Goal: Information Seeking & Learning: Understand process/instructions

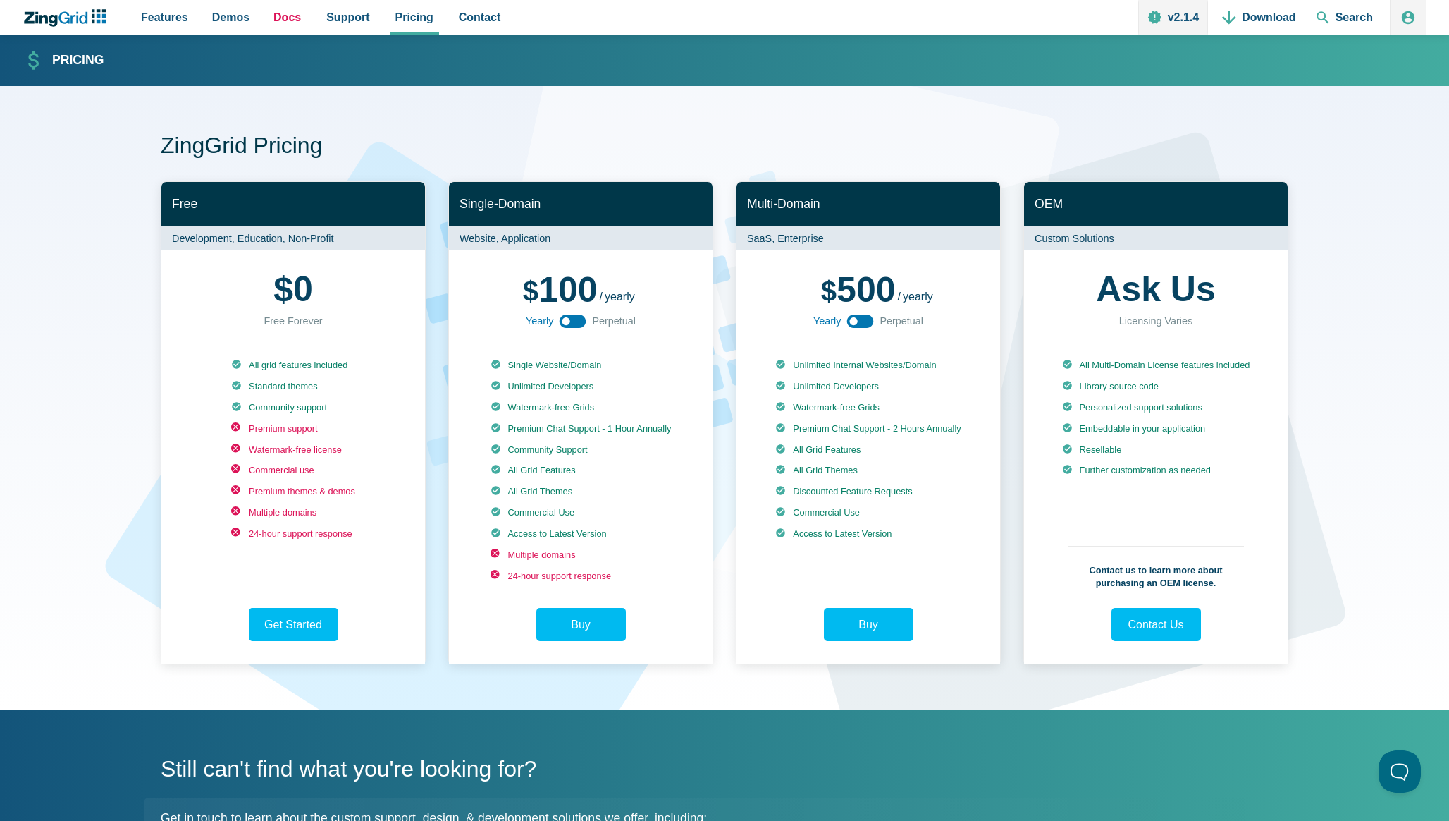
click at [277, 12] on span "Docs" at bounding box center [287, 17] width 27 height 19
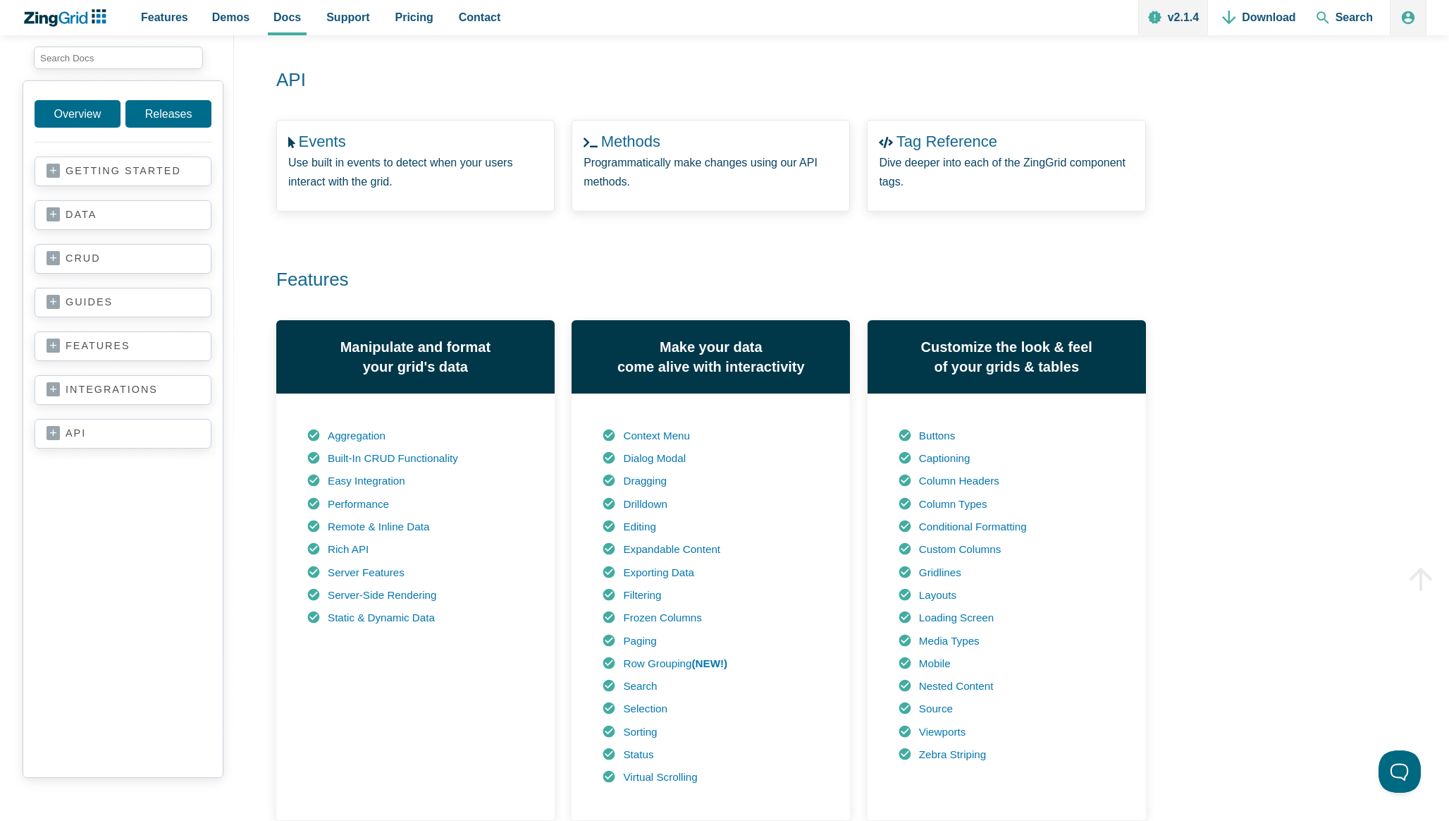
scroll to position [429, 0]
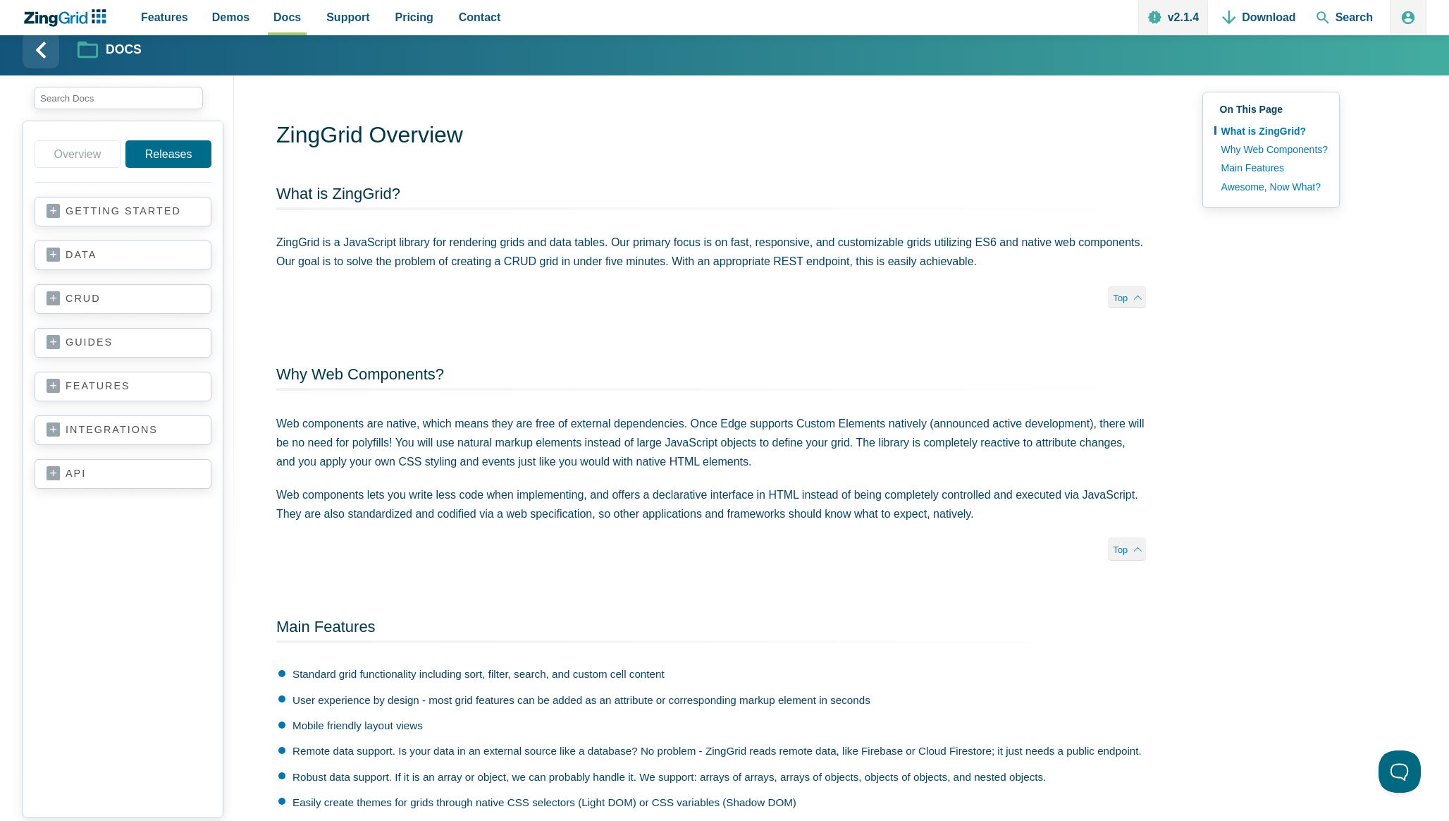
scroll to position [9, 0]
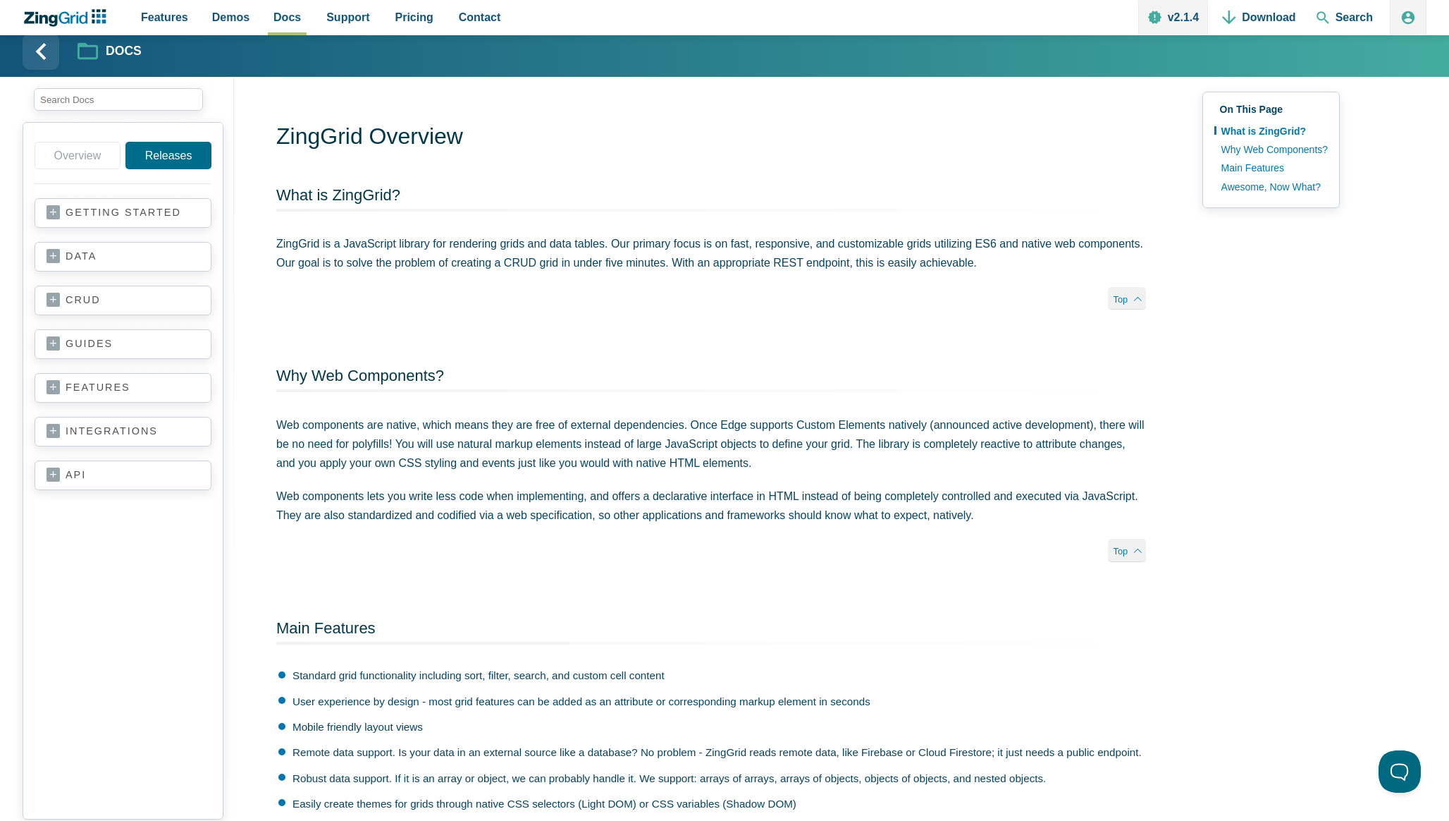
click at [149, 206] on link "getting started" at bounding box center [123, 213] width 153 height 14
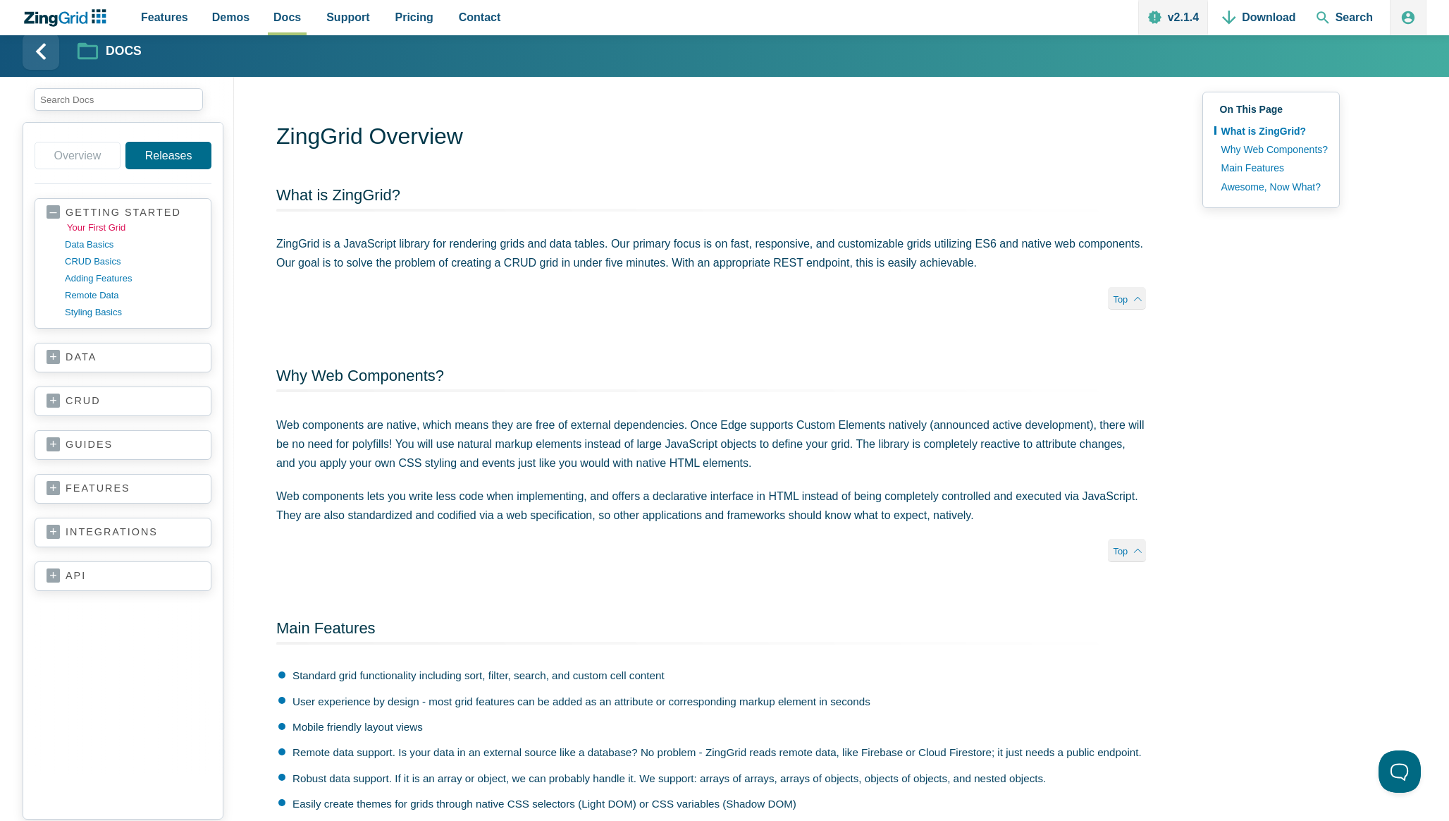
click at [121, 228] on link "your first grid" at bounding box center [134, 227] width 135 height 17
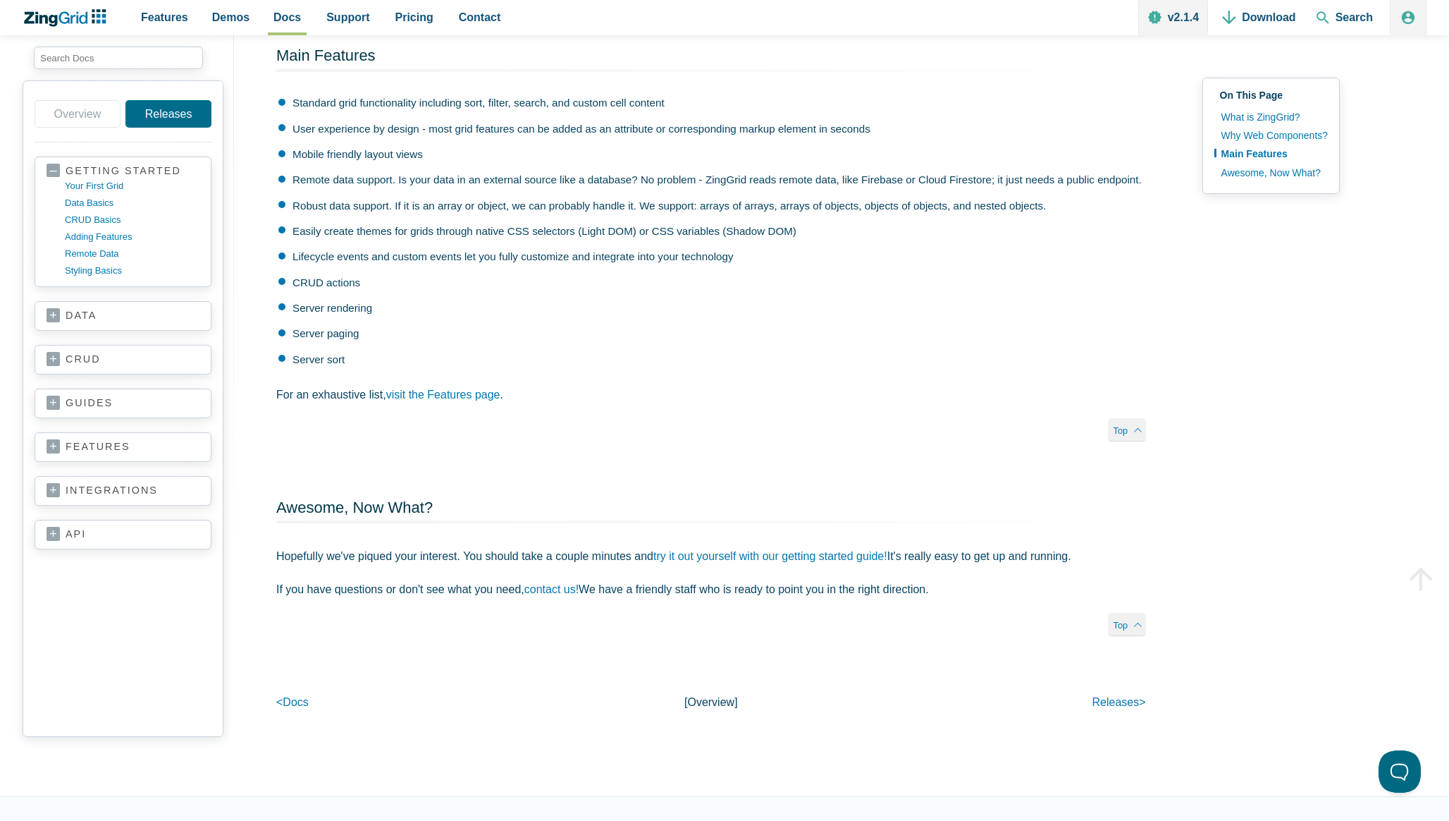
scroll to position [597, 0]
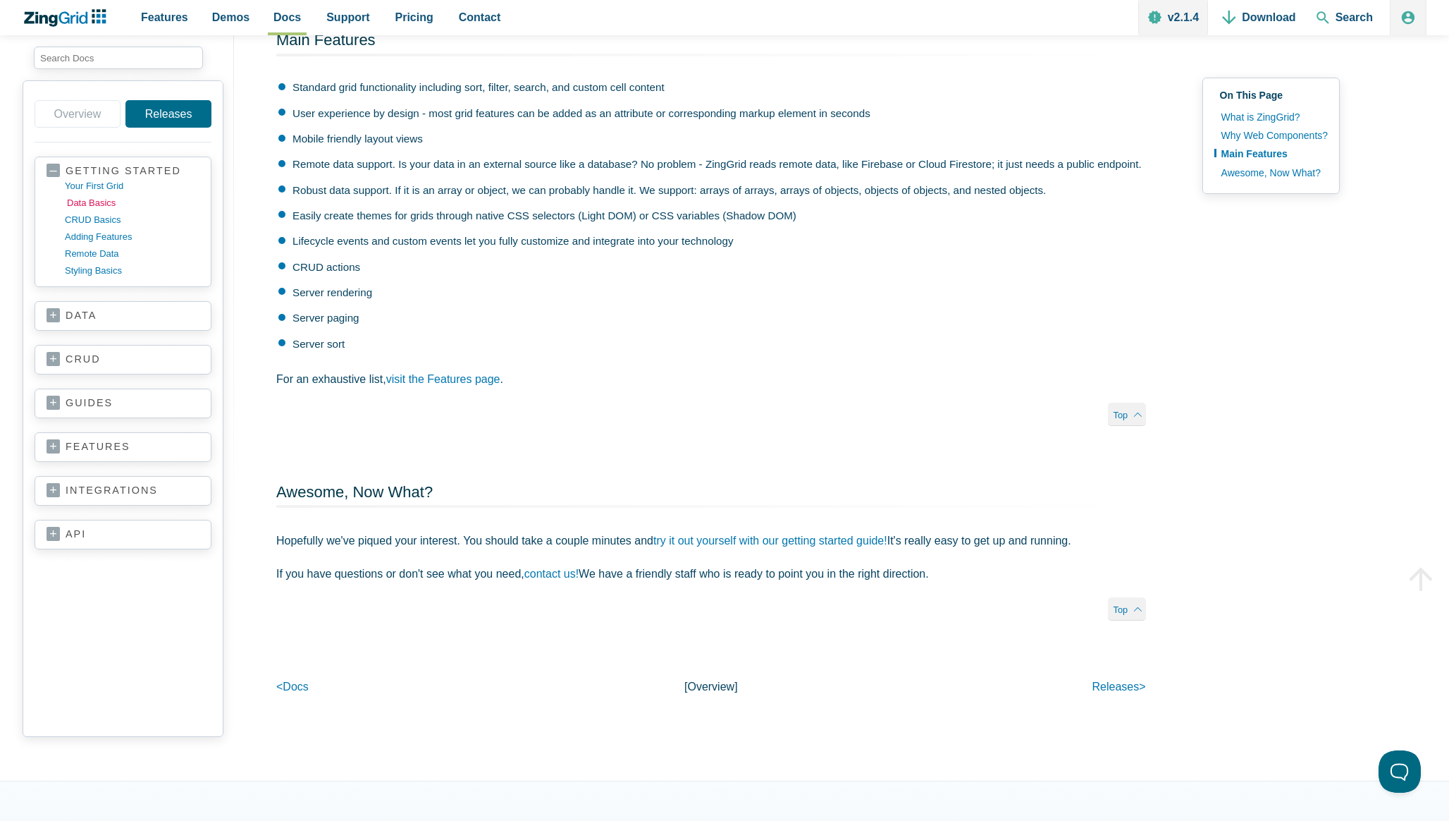
click at [104, 199] on link "data basics" at bounding box center [134, 203] width 135 height 17
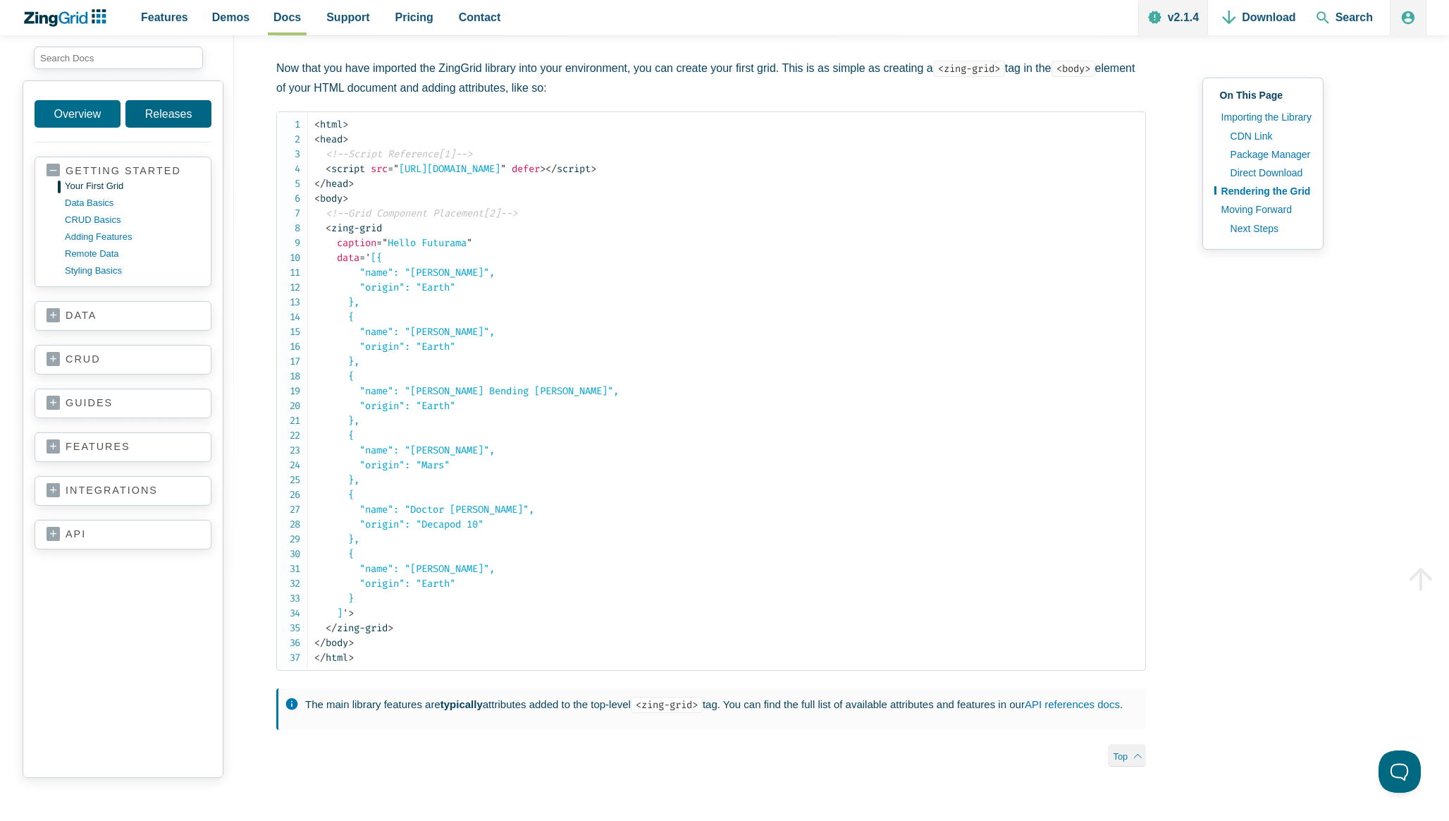
scroll to position [1921, 0]
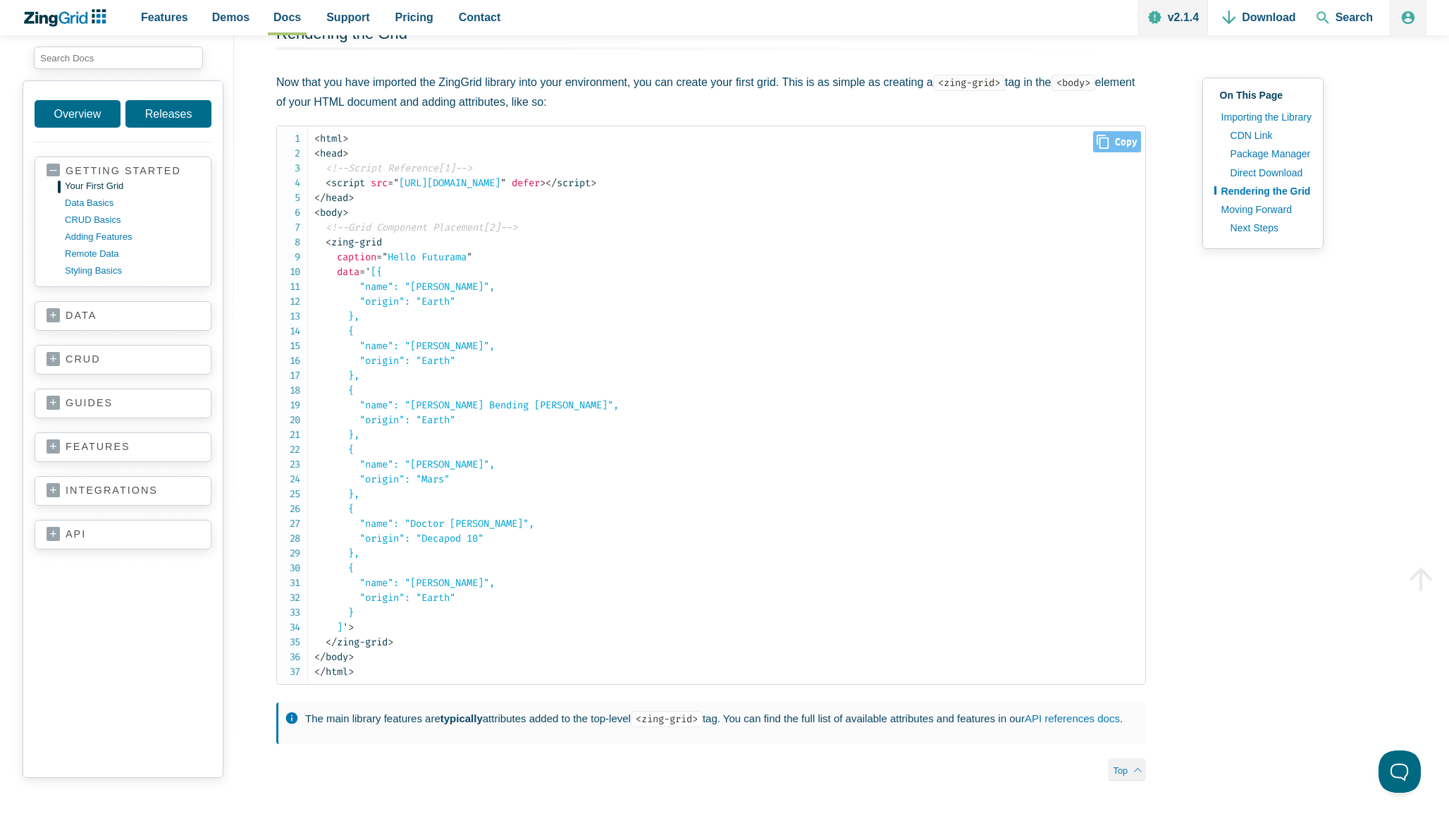
click at [1105, 149] on icon "Close" at bounding box center [1103, 142] width 12 height 14
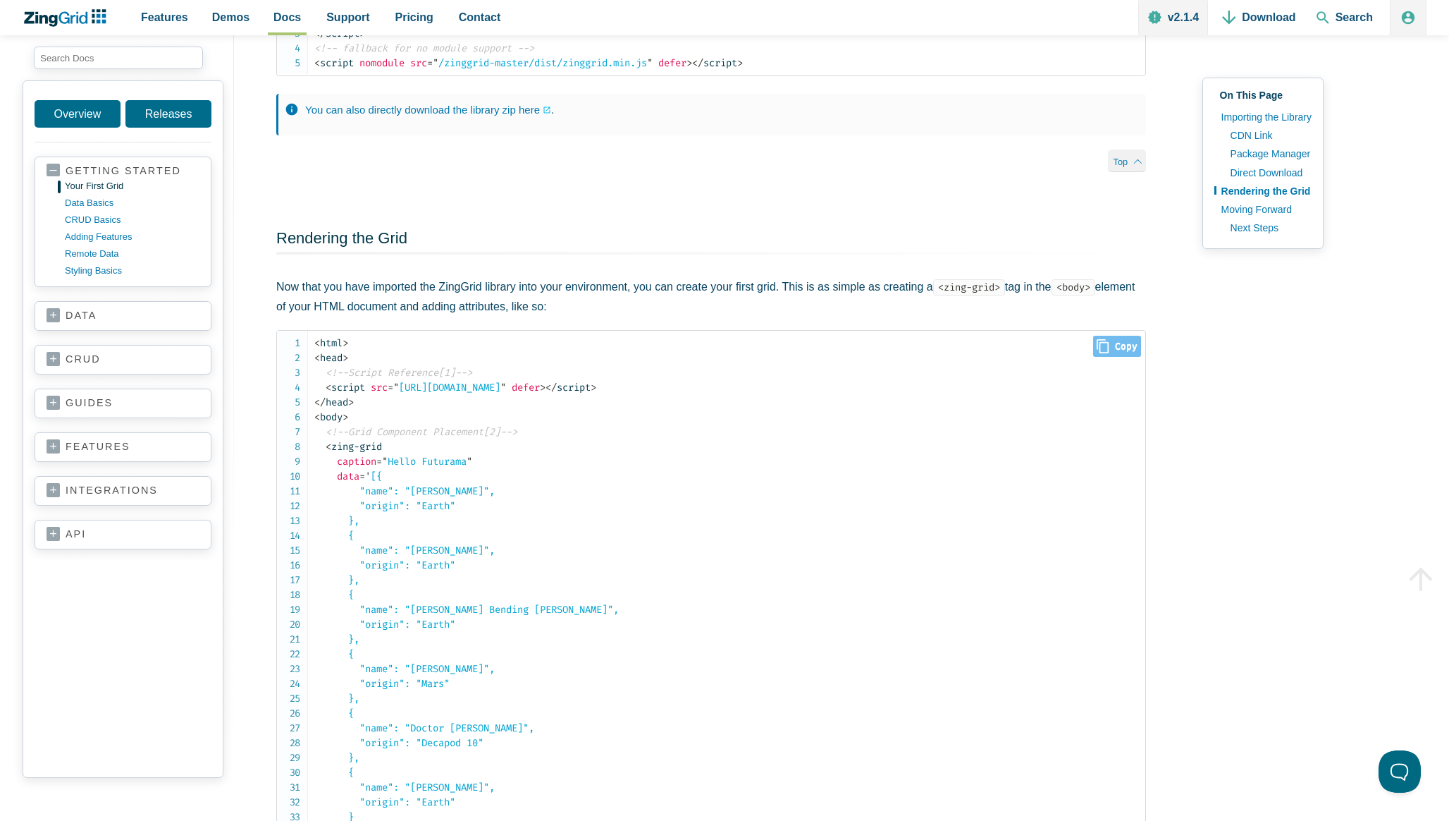
scroll to position [1659, 0]
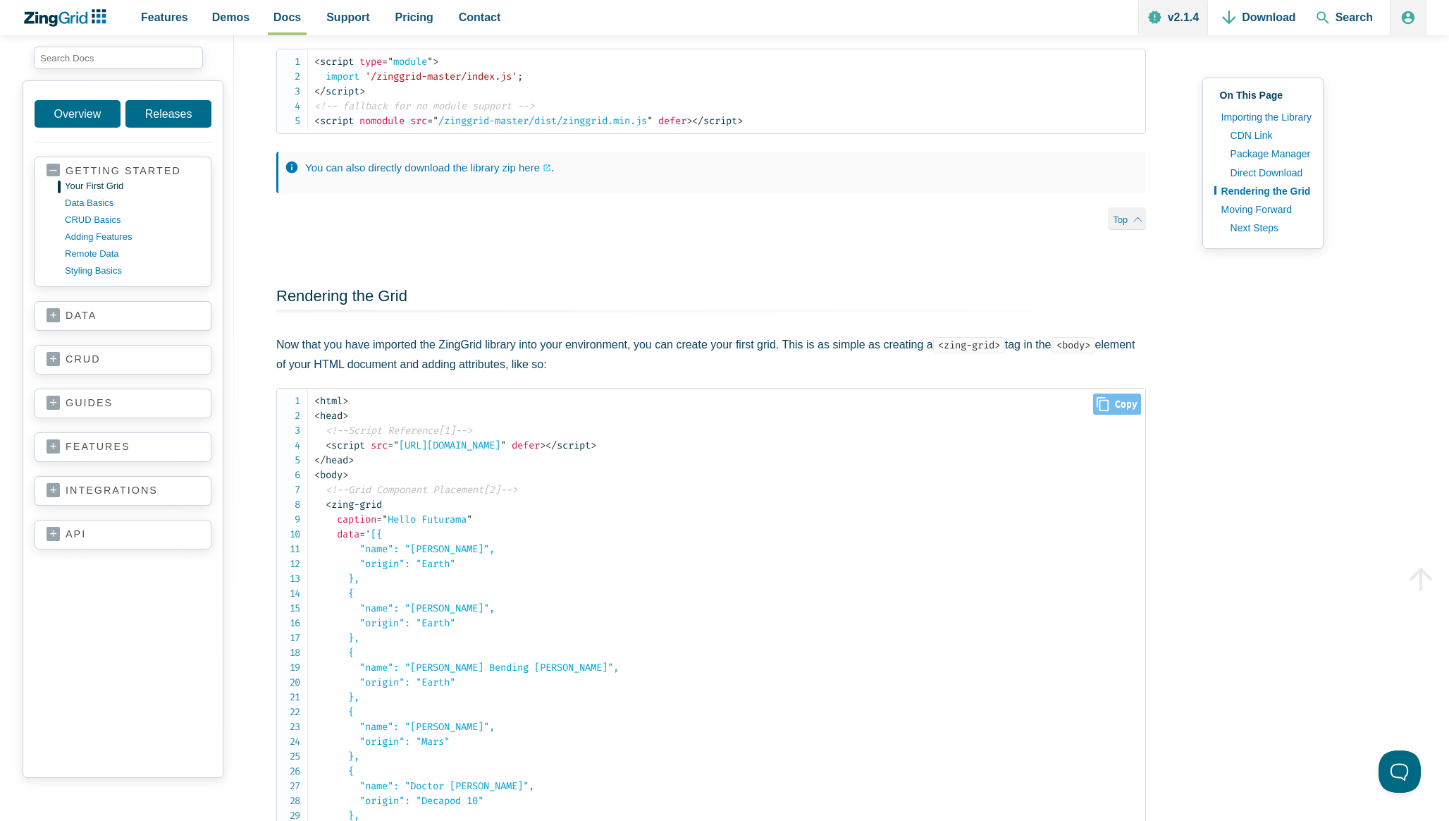
click at [1119, 414] on span "Close Copy" at bounding box center [1116, 403] width 47 height 21
click at [1109, 411] on icon "App Content" at bounding box center [1103, 404] width 12 height 14
type input "<html><head> <!--Script Reference[1]--> <script src="https://cdn.zinggrid.com/z…"
click at [105, 199] on link "data basics" at bounding box center [134, 203] width 135 height 17
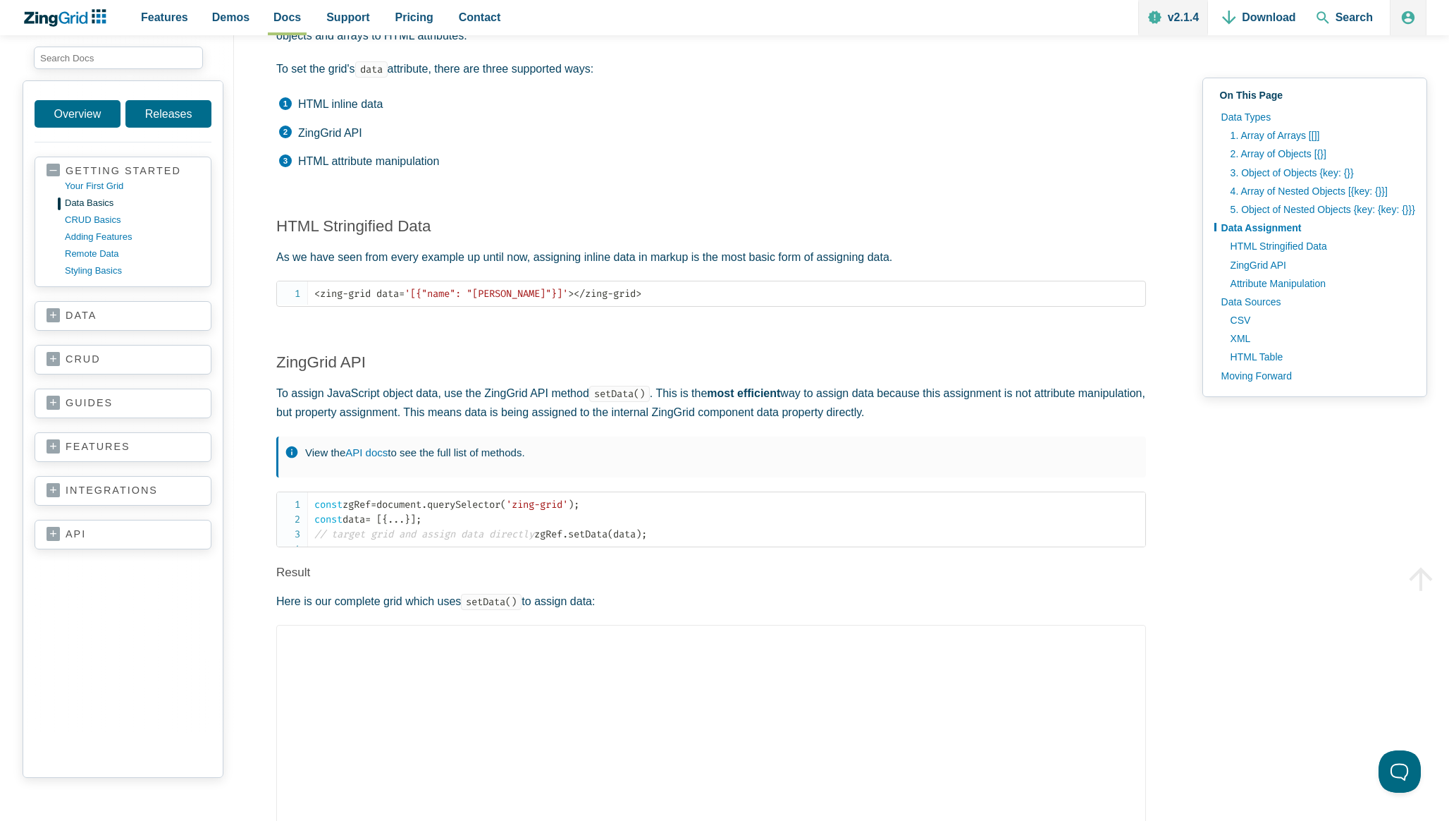
scroll to position [2068, 0]
click at [1121, 293] on span "Close Copy" at bounding box center [1116, 295] width 47 height 21
type input "<zing-grid data='[{"name": "Philip J. Fry"}]'></zing-grid>"
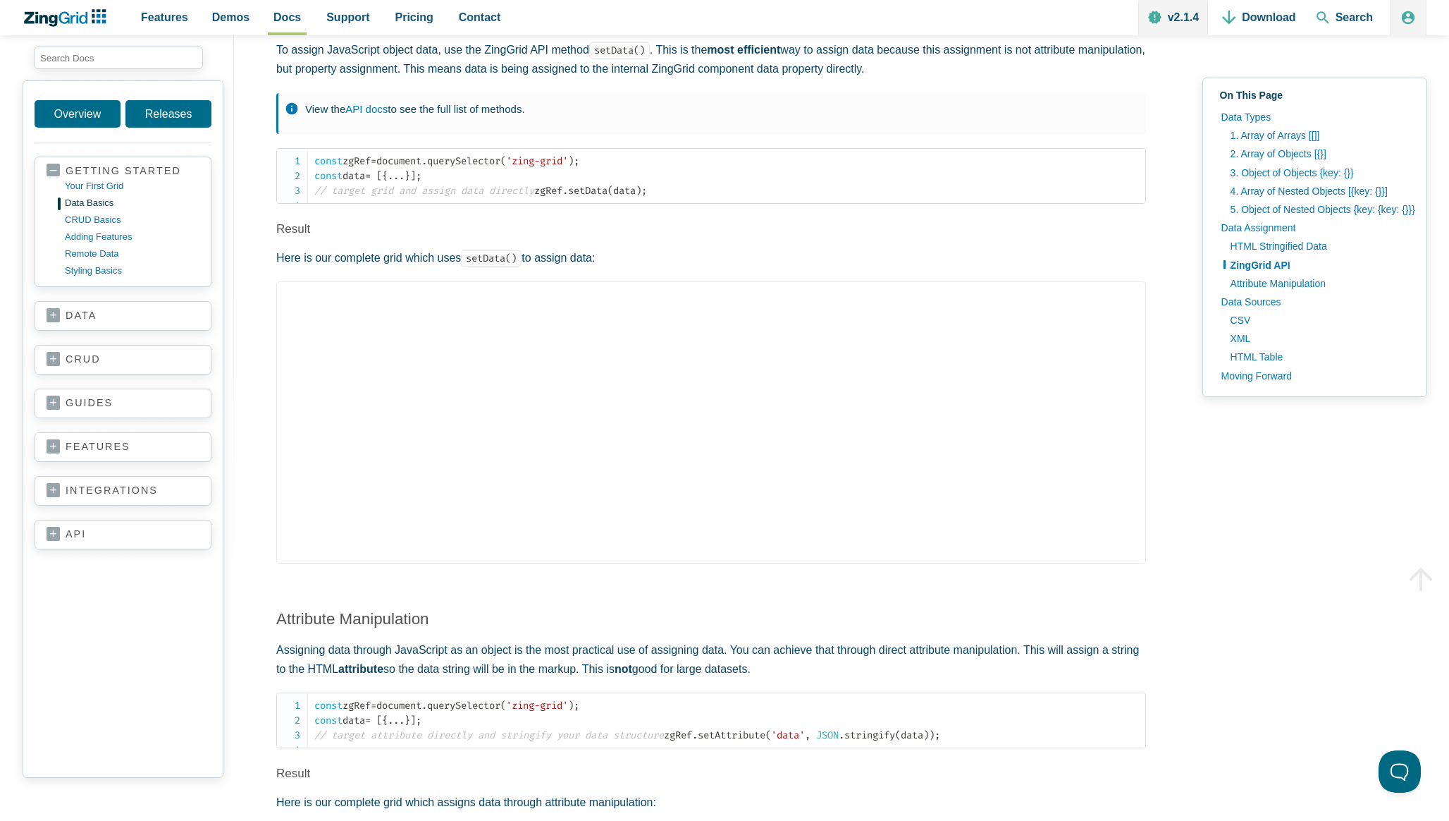
scroll to position [2413, 0]
click at [141, 399] on link "guides" at bounding box center [123, 403] width 153 height 14
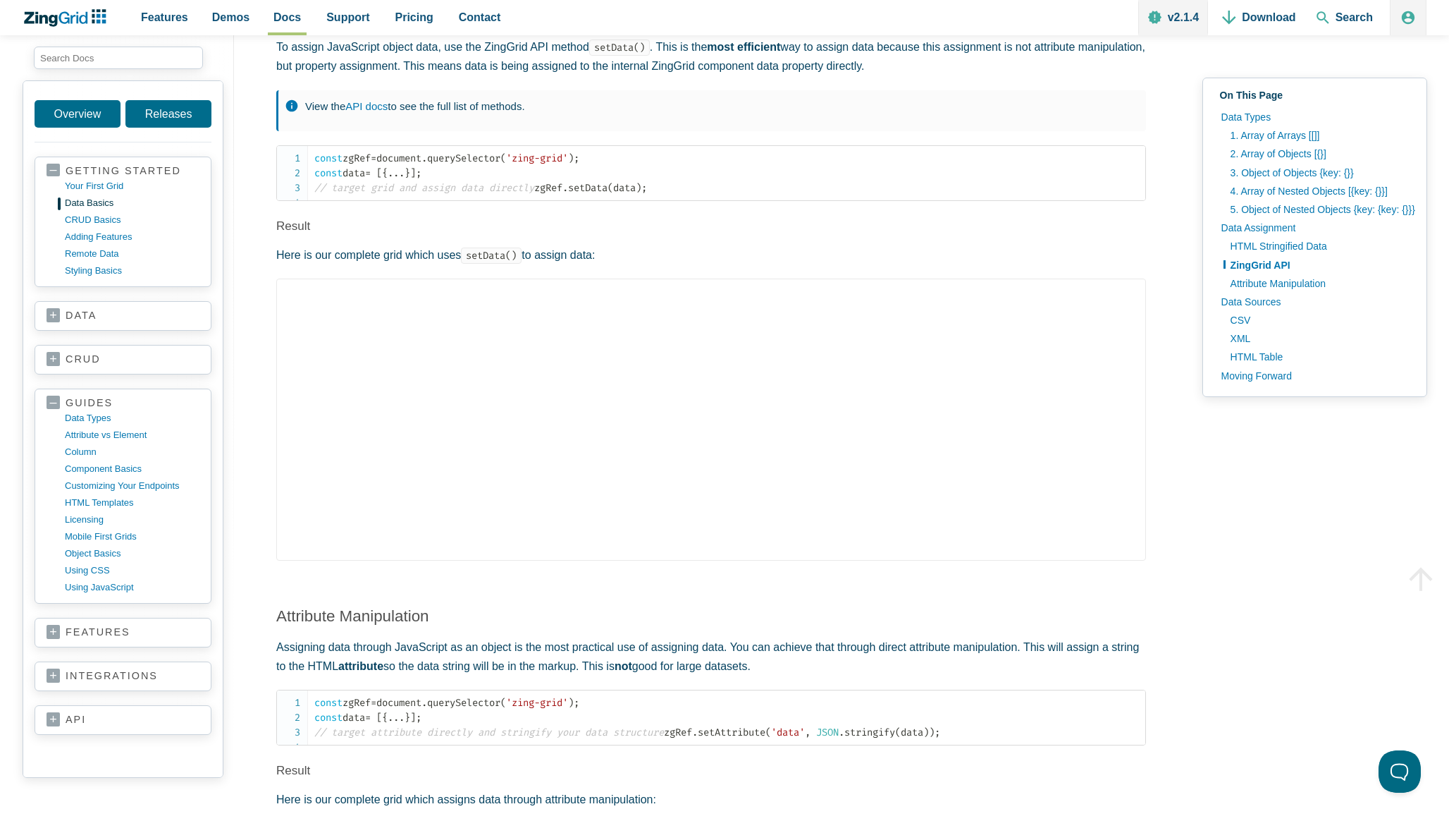
click at [119, 619] on section "features accessibility adapters aggregation batch editing button caption column…" at bounding box center [123, 633] width 177 height 30
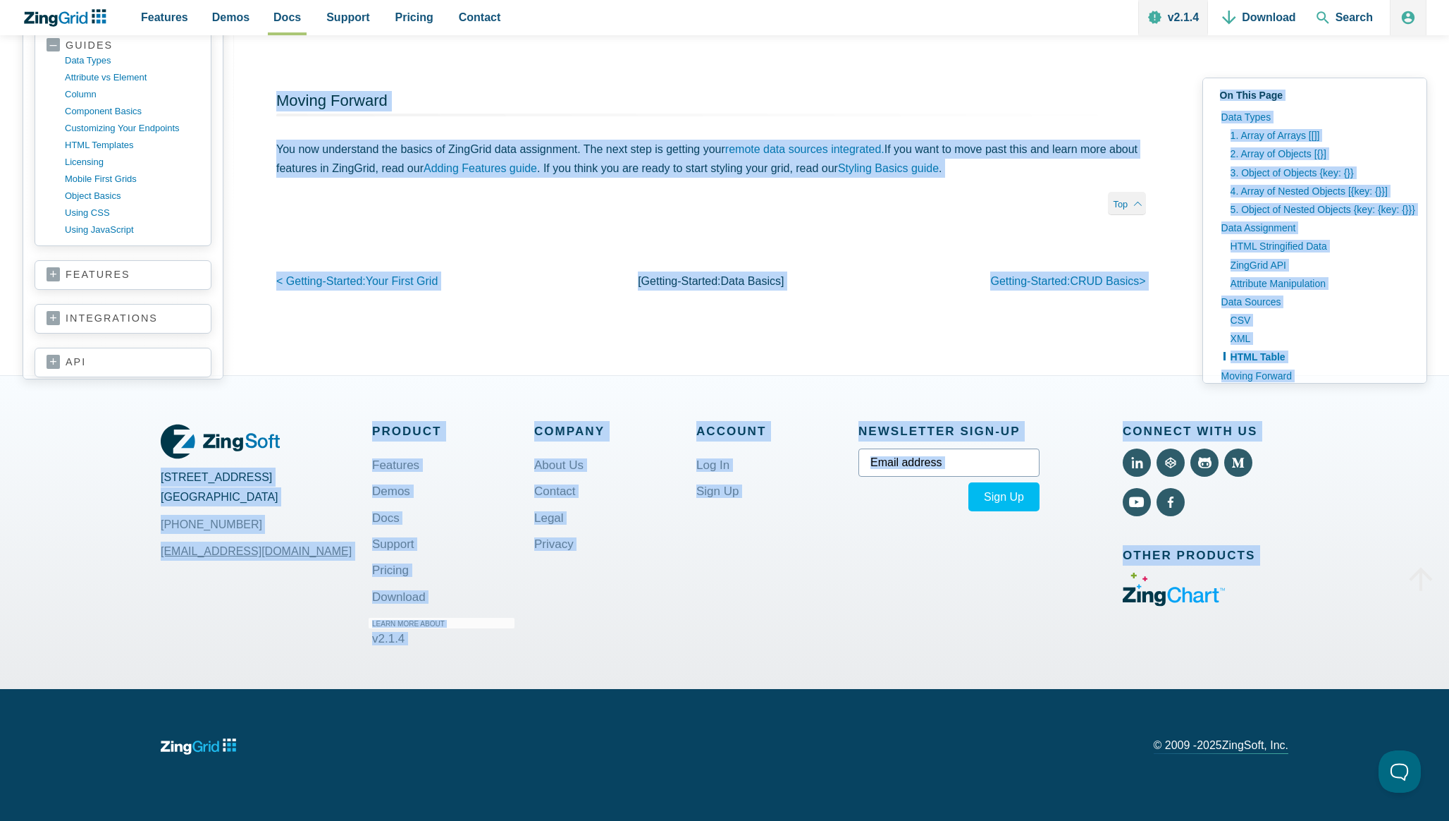
scroll to position [5226, 0]
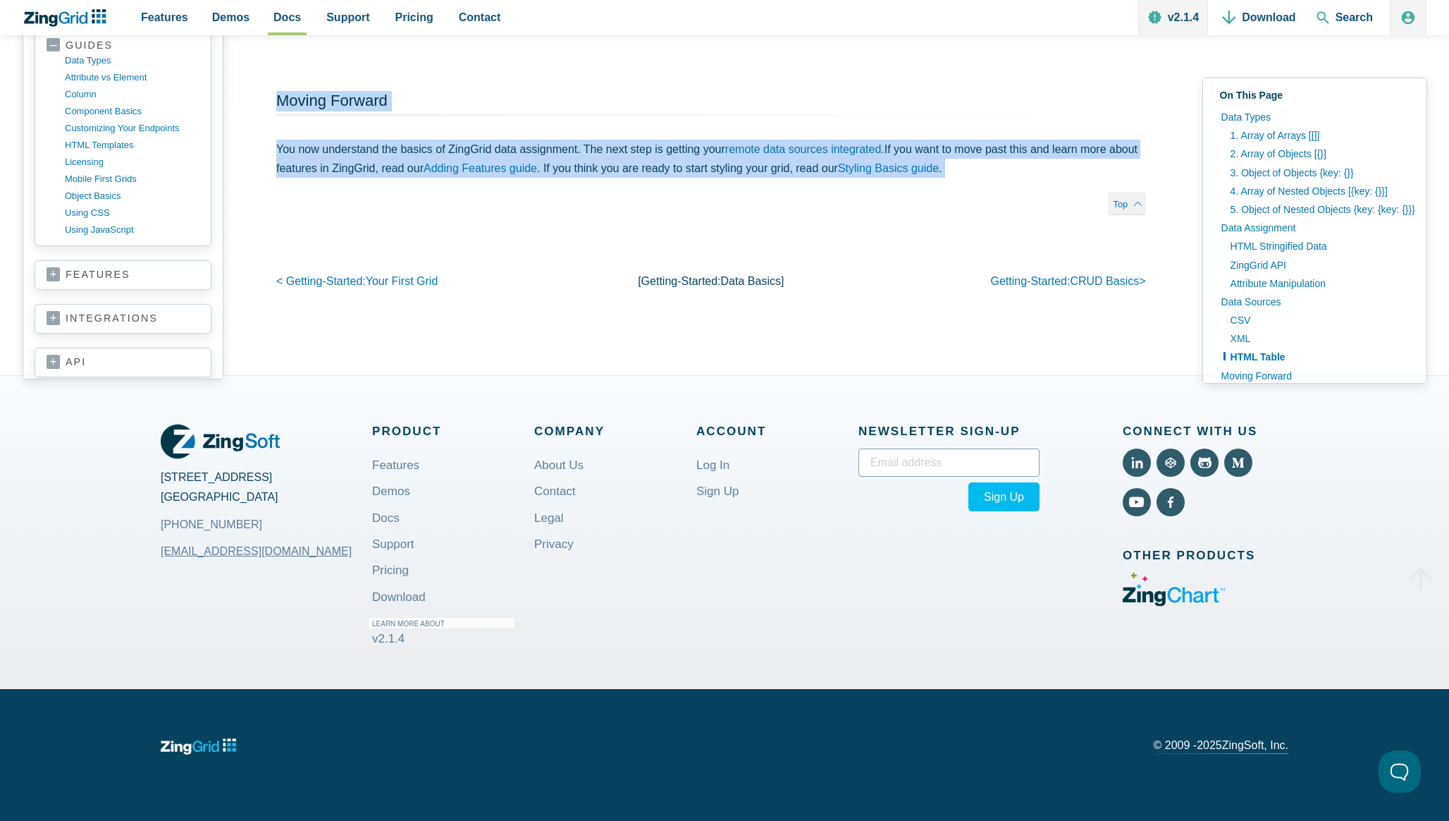
drag, startPoint x: 273, startPoint y: 348, endPoint x: 1031, endPoint y: 183, distance: 775.5
copy article "Data Types We accept five types of data structures: 1. Array of Arrays [[]] [ […"
